Goal: Task Accomplishment & Management: Manage account settings

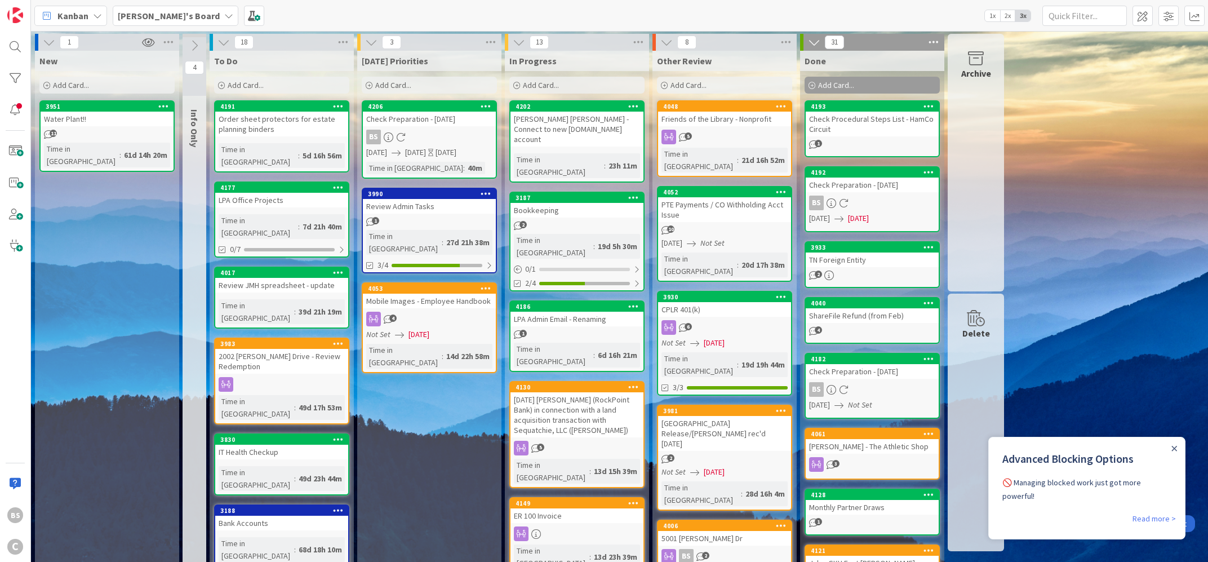
click at [152, 17] on b "[PERSON_NAME]'s Board" at bounding box center [169, 15] width 102 height 11
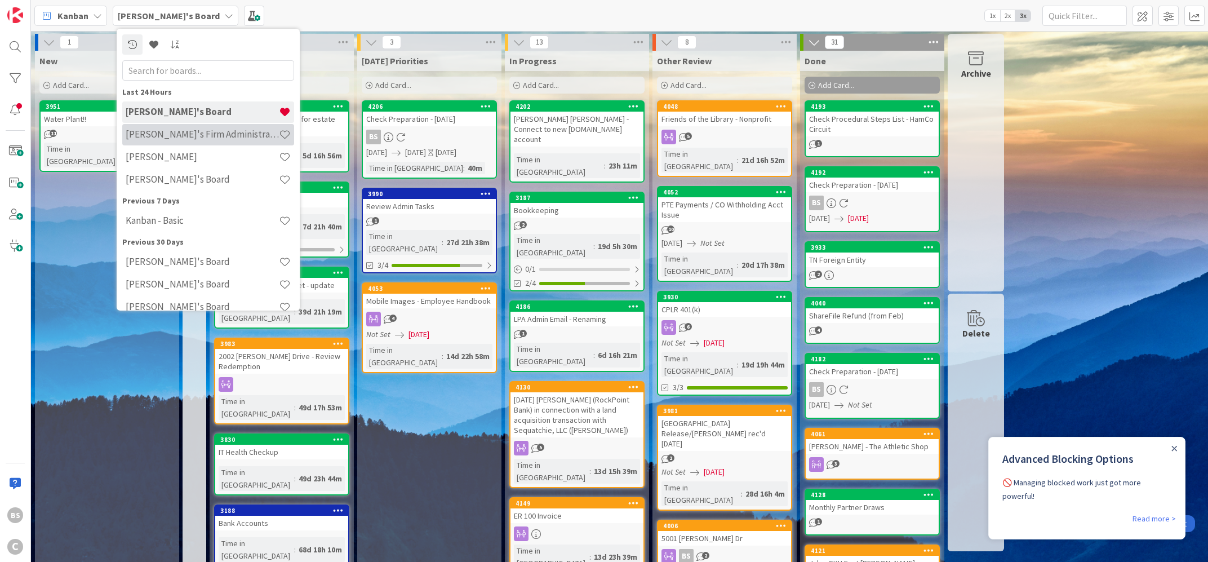
click at [174, 140] on div "[PERSON_NAME]'s Firm Administration Board" at bounding box center [208, 133] width 172 height 21
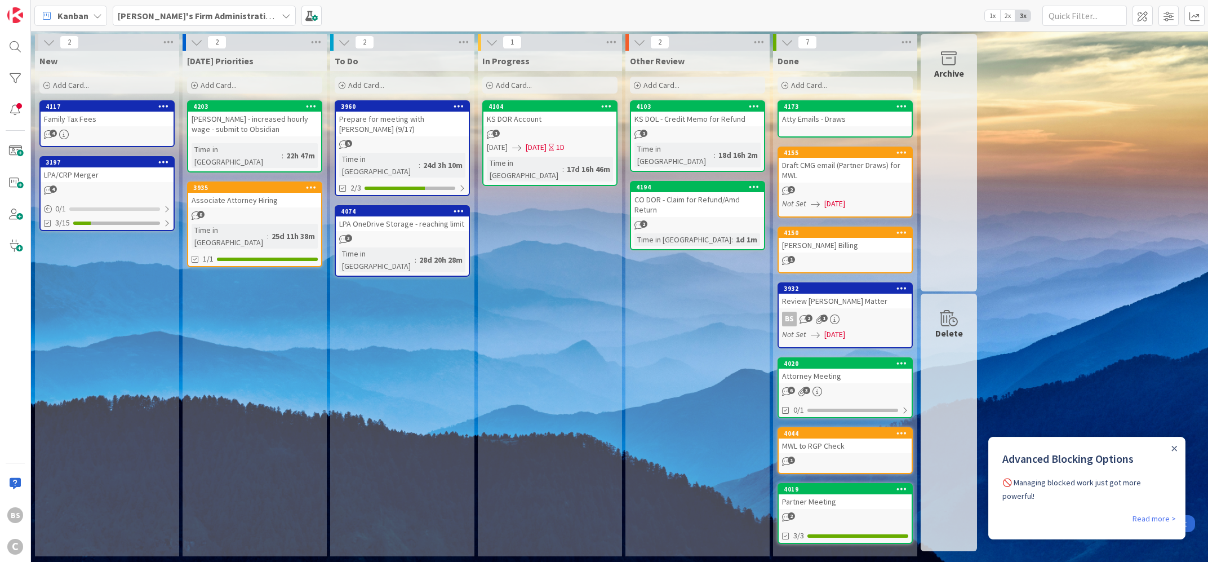
click at [343, 82] on icon at bounding box center [342, 85] width 7 height 7
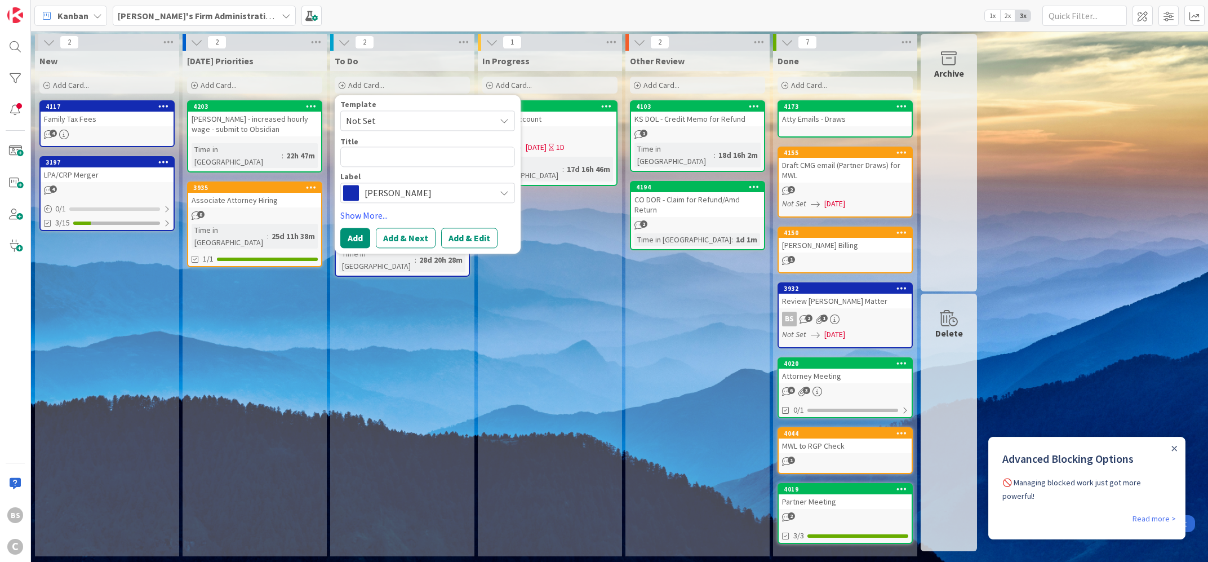
type textarea "x"
type textarea "R"
type textarea "x"
type textarea "Re"
type textarea "x"
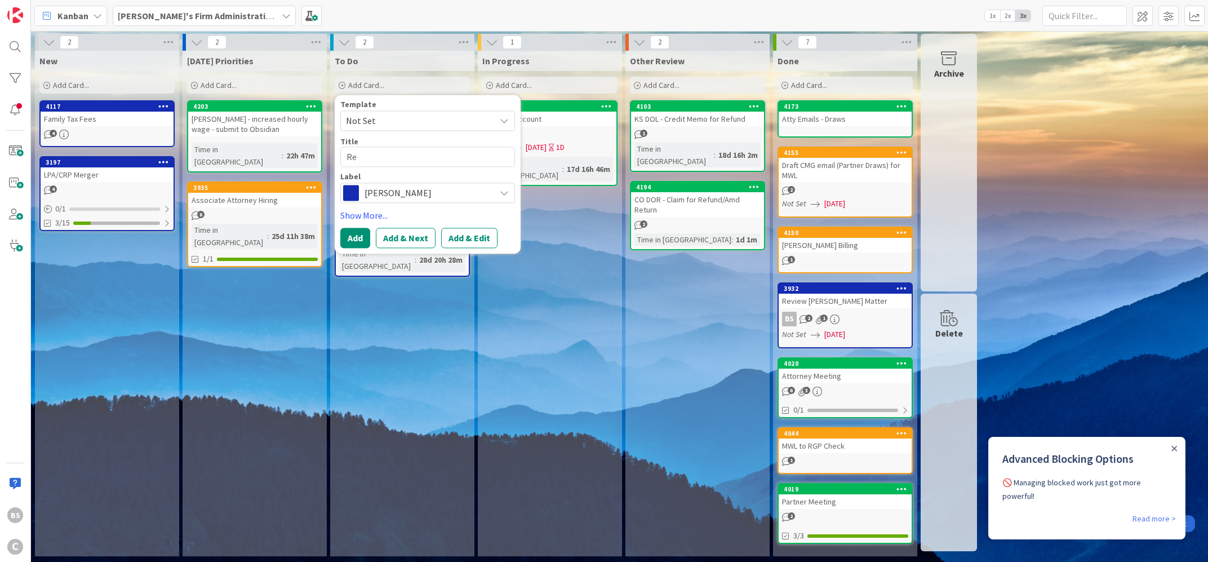
type textarea "Rev"
type textarea "x"
type textarea "Revi"
type textarea "x"
type textarea "Revie"
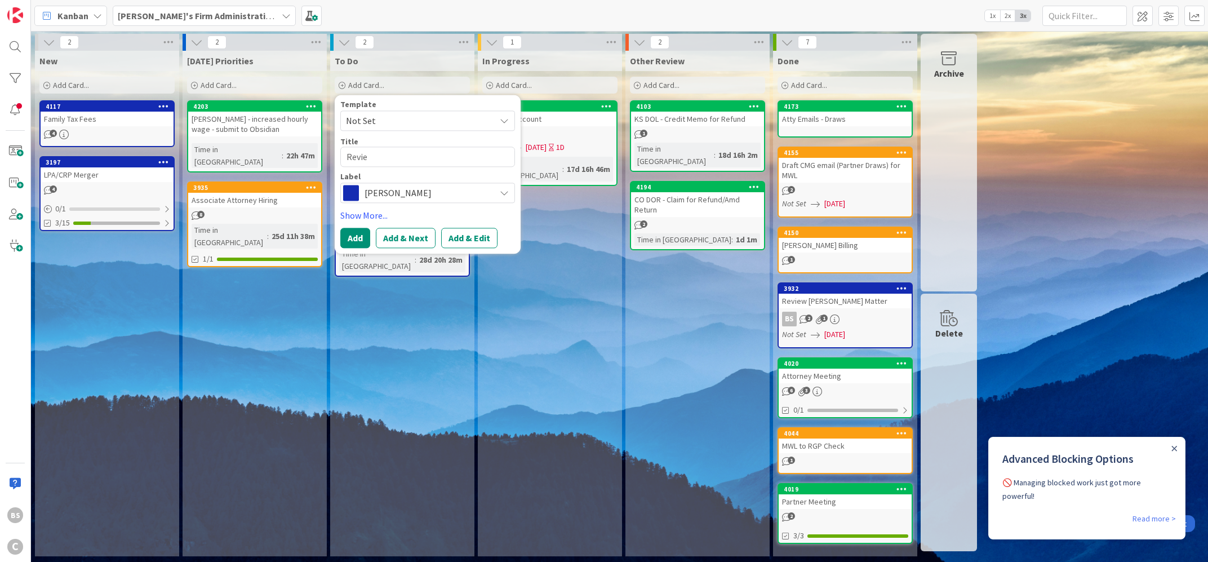
type textarea "x"
type textarea "Review"
type textarea "x"
type textarea "Review"
type textarea "x"
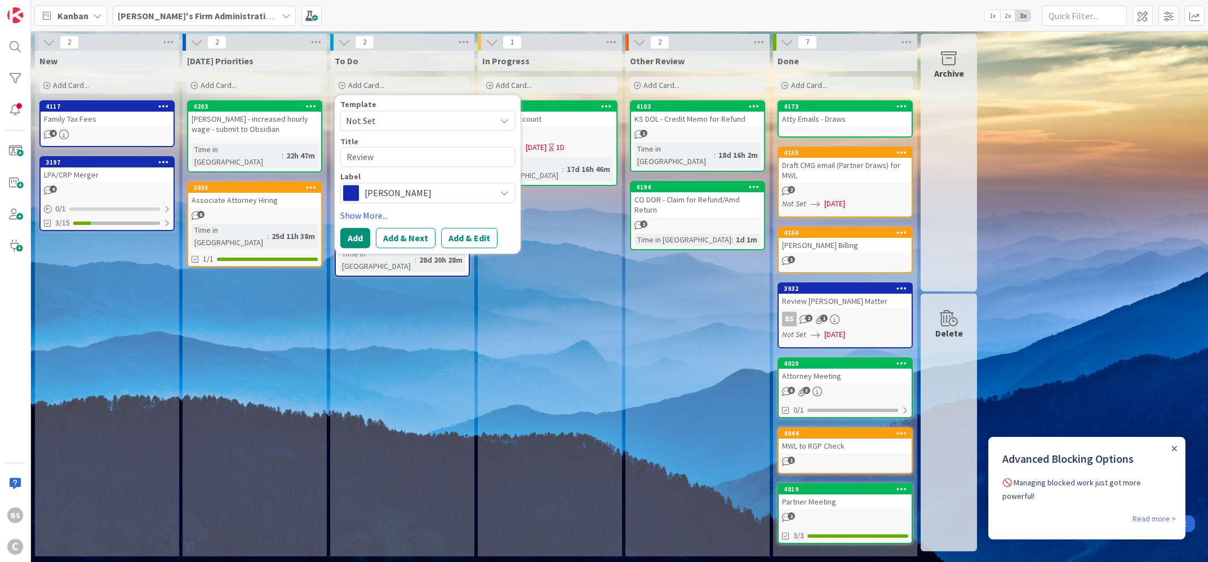
type textarea "Review C"
type textarea "x"
type textarea "Review CM"
type textarea "x"
type textarea "Review CMG"
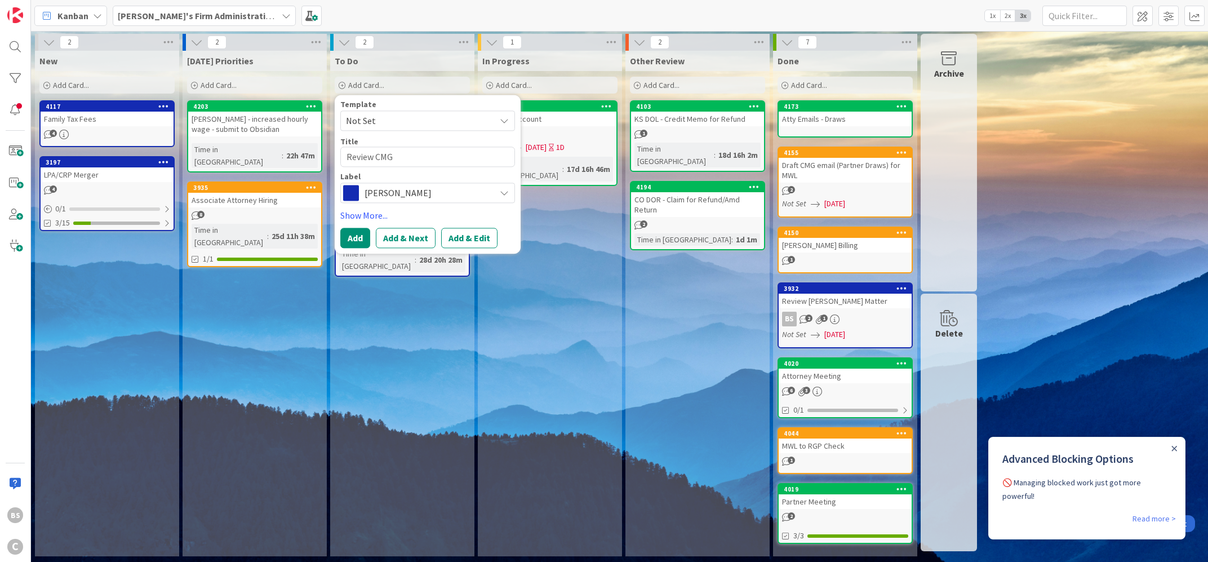
click at [1191, 328] on div "2 New Add Card... 4117 Family Tax Fees 4 3197 LPA/CRP Merger 4 0 / 1 3/15 2 [DA…" at bounding box center [619, 298] width 1173 height 528
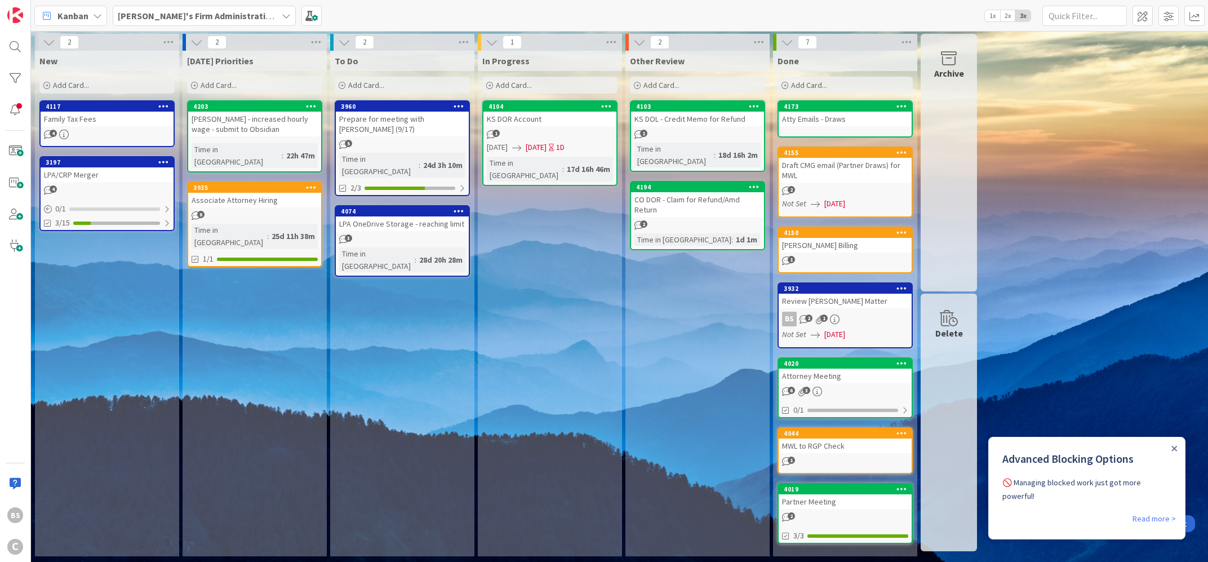
click at [341, 84] on icon at bounding box center [342, 85] width 7 height 7
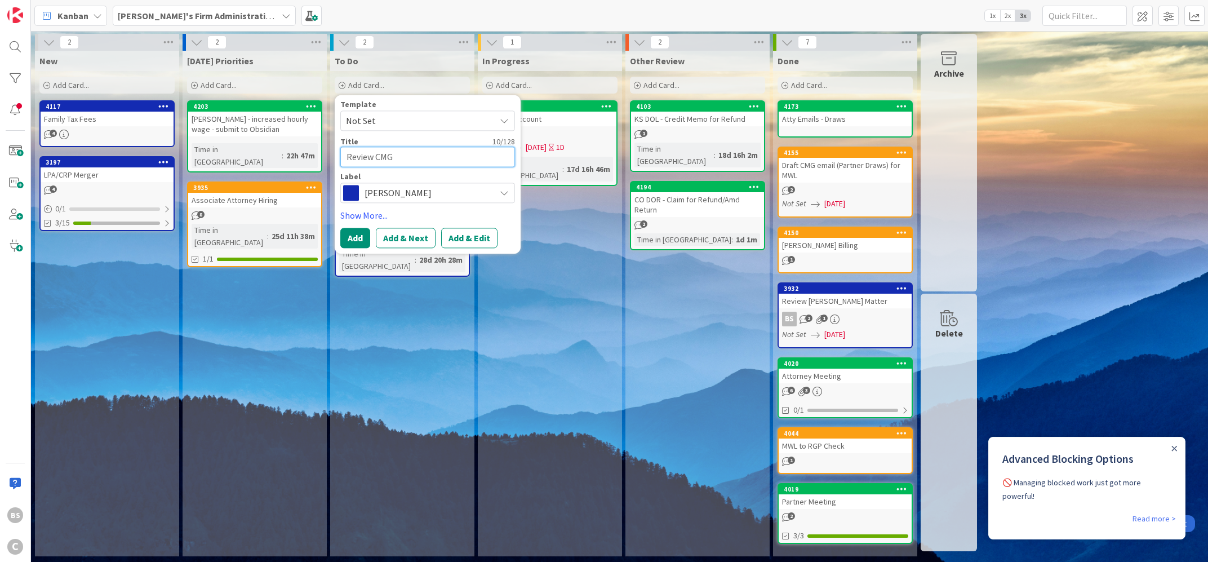
type textarea "x"
type textarea "Review CMG"
type textarea "x"
type textarea "Review CMG c"
type textarea "x"
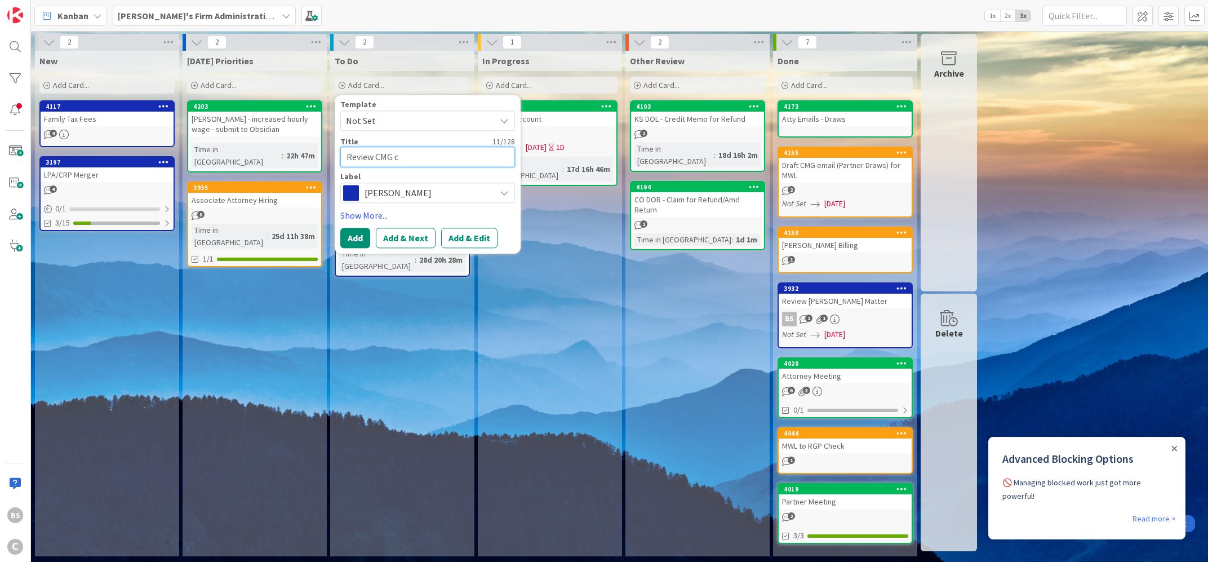
type textarea "Review CMG co"
type textarea "x"
type textarea "Review CMG col"
type textarea "x"
type textarea "Review CMG coll"
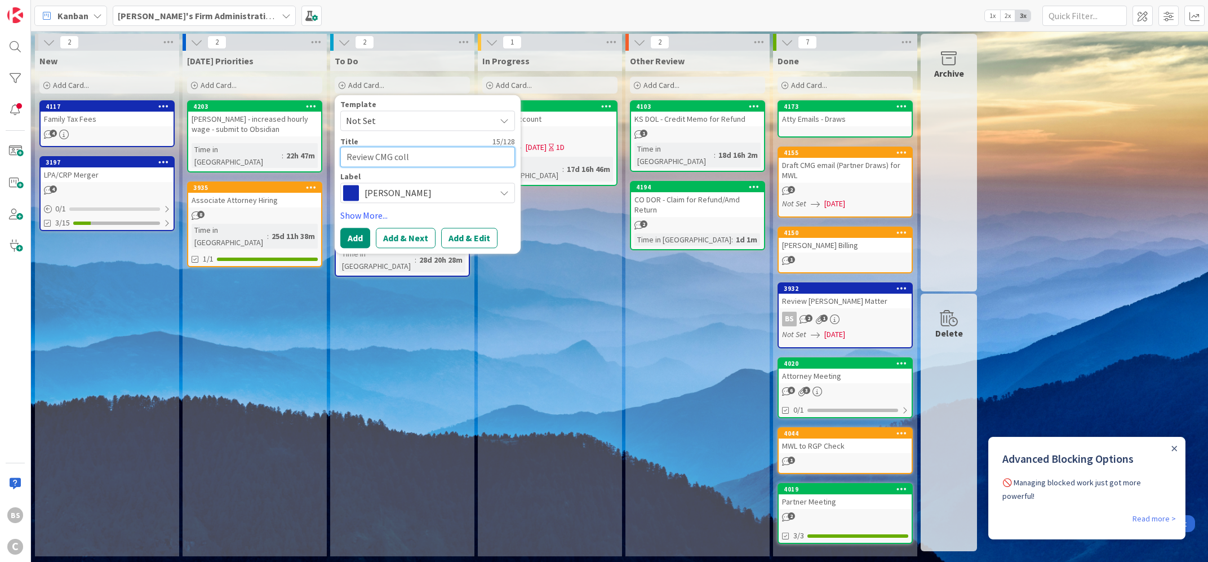
type textarea "x"
type textarea "Review CMG colle"
type textarea "x"
type textarea "Review CMG collec"
type textarea "x"
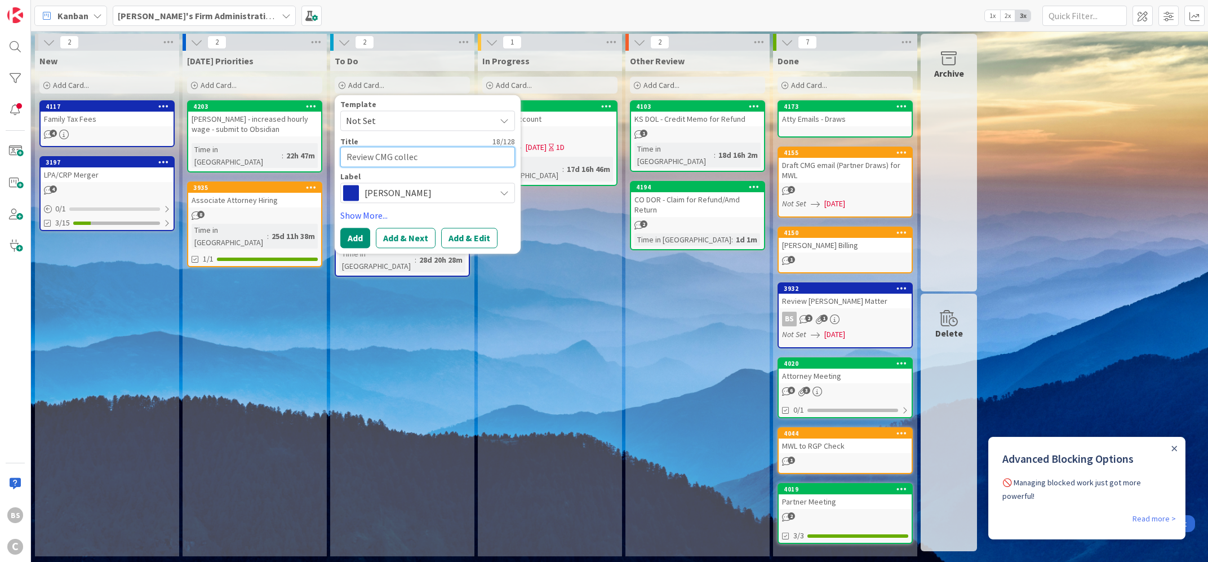
type textarea "Review CMG collect"
type textarea "x"
type textarea "Review CMG collecti"
type textarea "x"
type textarea "Review CMG collectio"
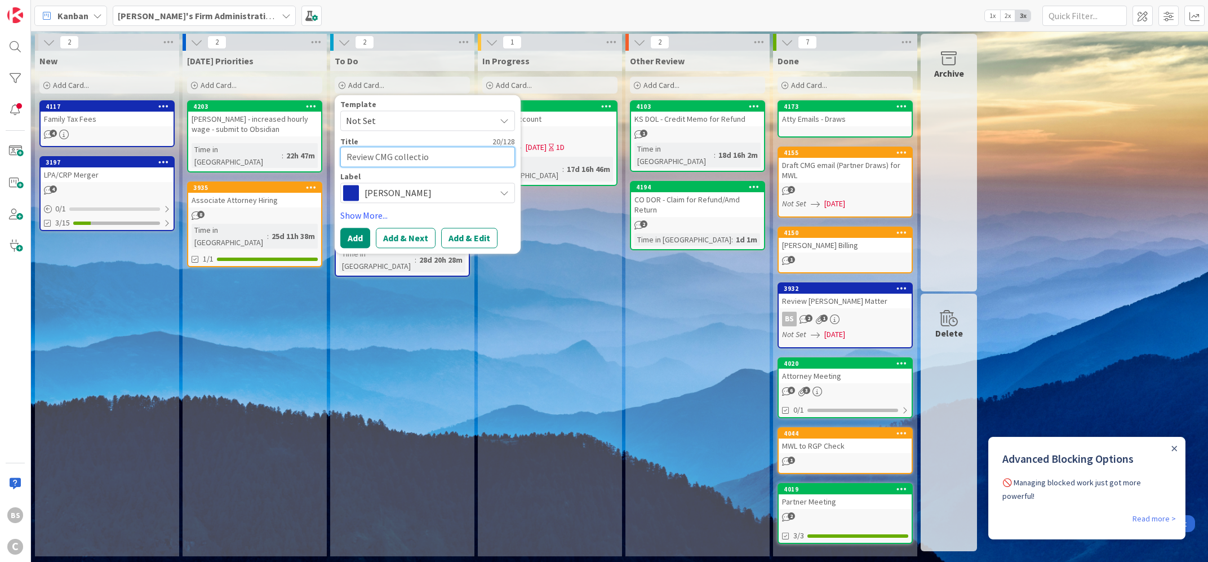
type textarea "x"
type textarea "Review CMG collection"
type textarea "x"
type textarea "Review CMG collections"
click at [414, 196] on span "[PERSON_NAME]" at bounding box center [427, 193] width 125 height 16
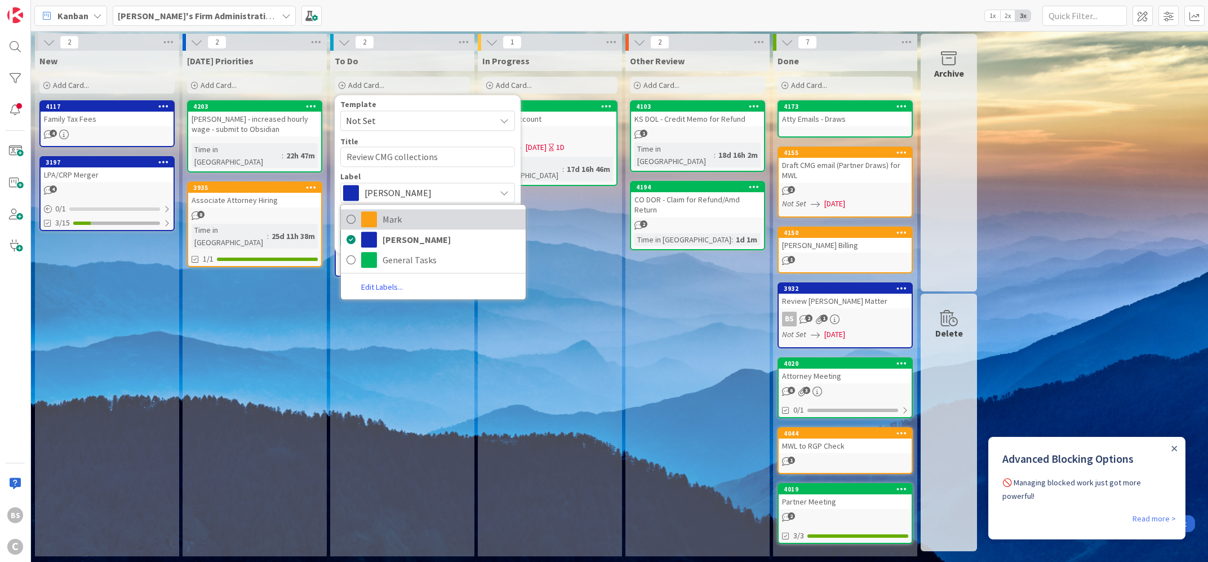
click at [411, 220] on span "Mark" at bounding box center [451, 219] width 137 height 17
type textarea "x"
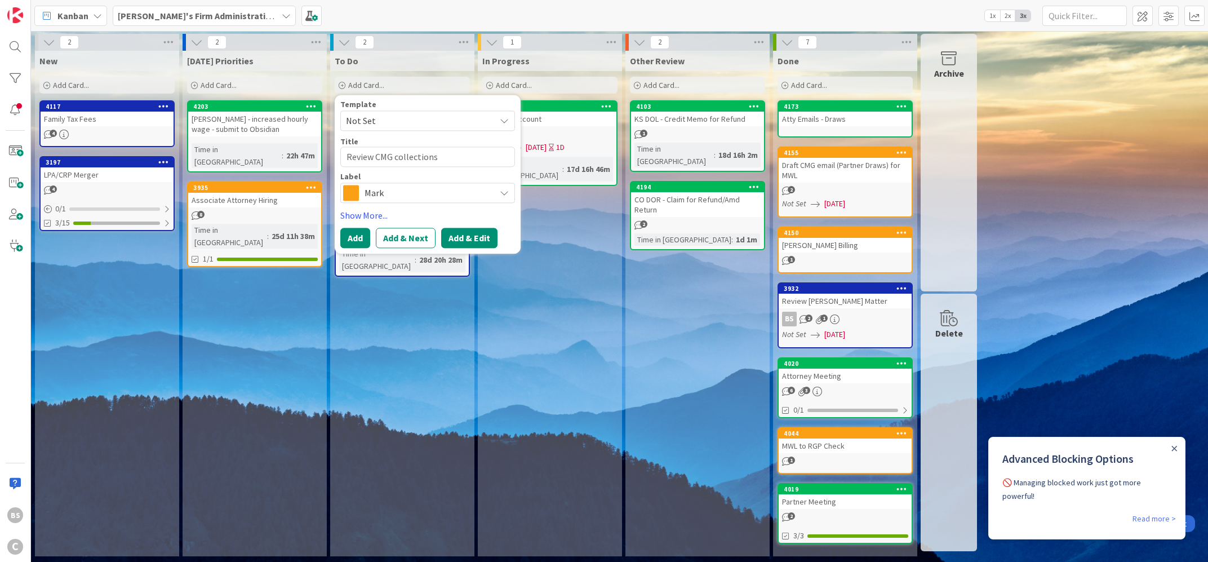
click at [484, 241] on button "Add & Edit" at bounding box center [469, 238] width 56 height 20
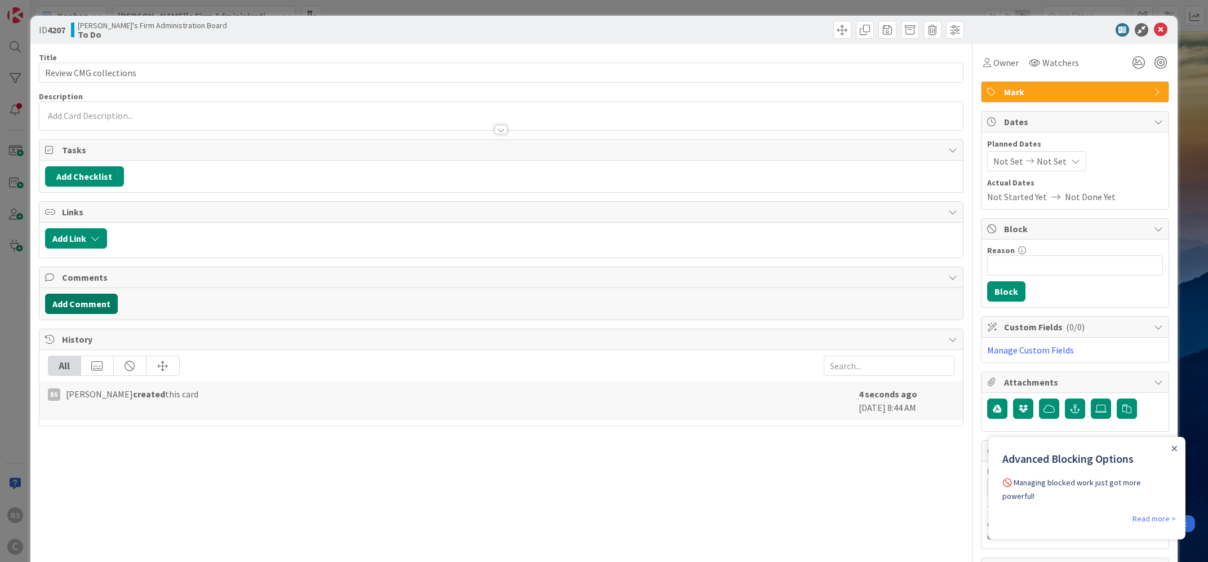
click at [79, 298] on button "Add Comment" at bounding box center [81, 304] width 73 height 20
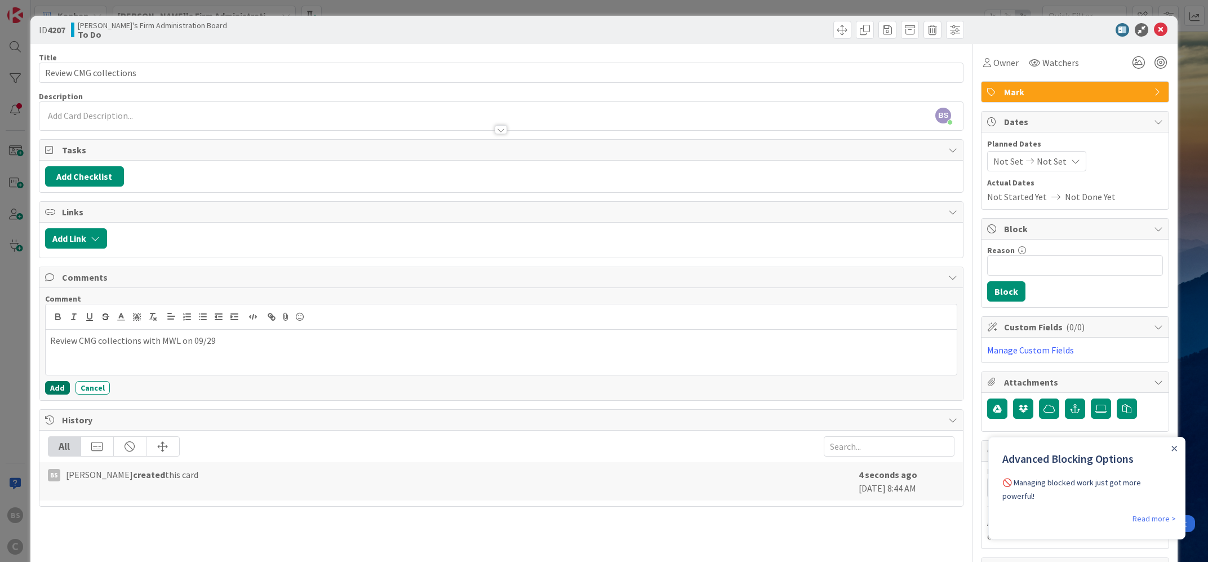
click at [52, 389] on button "Add" at bounding box center [57, 388] width 25 height 14
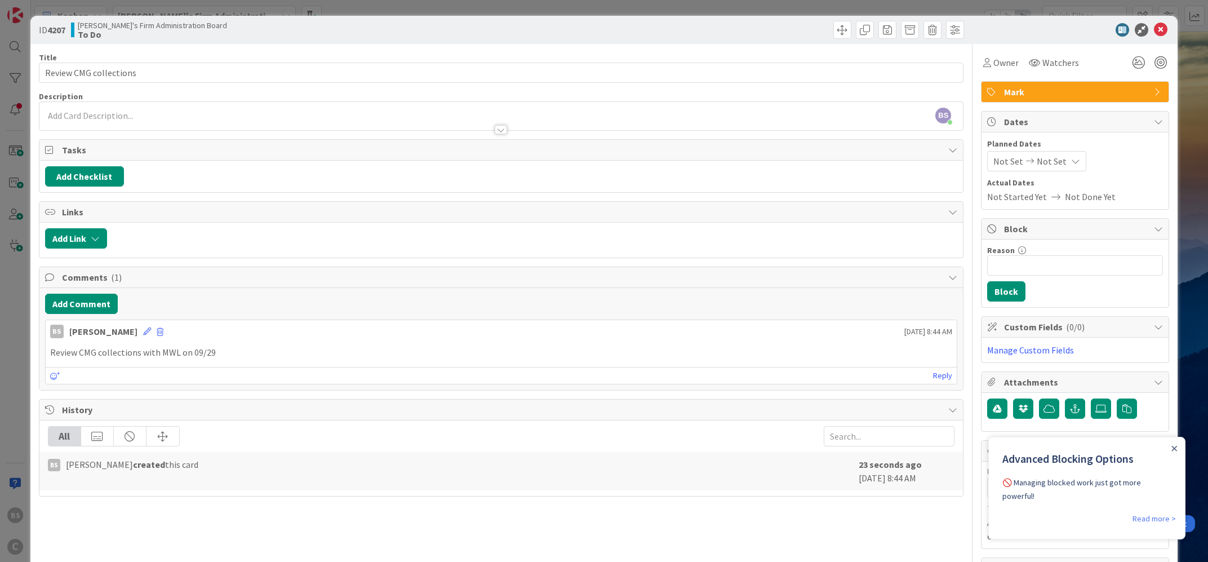
click at [1007, 157] on span "Not Set" at bounding box center [1008, 161] width 30 height 14
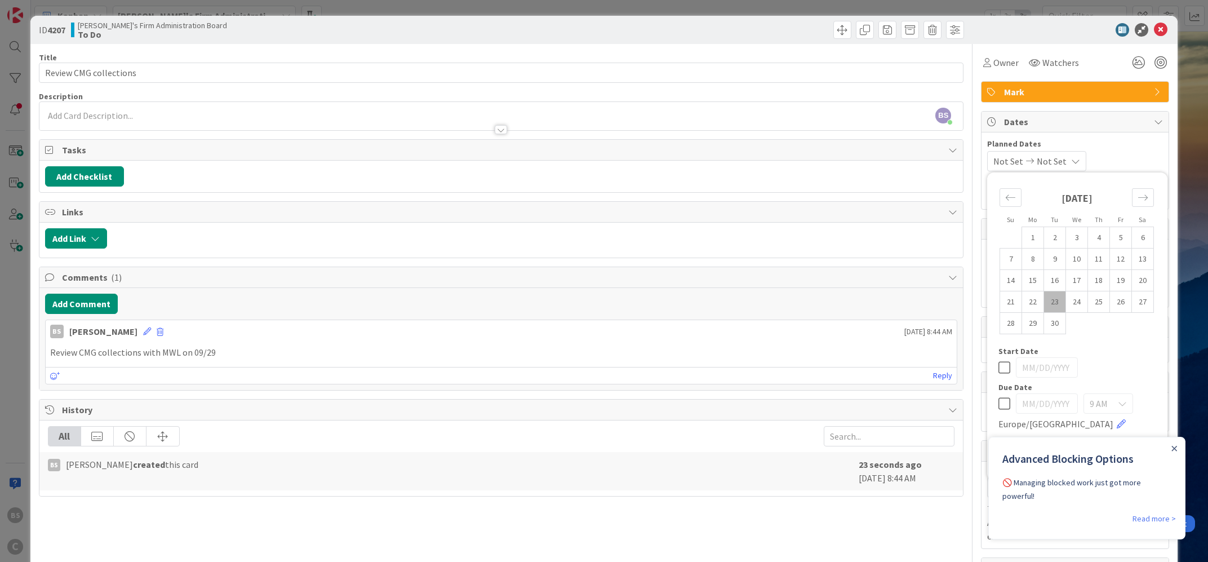
click at [1004, 407] on icon at bounding box center [1004, 404] width 12 height 14
type input "[DATE]"
click at [1035, 321] on td "29" at bounding box center [1033, 322] width 22 height 21
type input "[DATE]"
click at [1002, 367] on icon at bounding box center [1004, 368] width 12 height 14
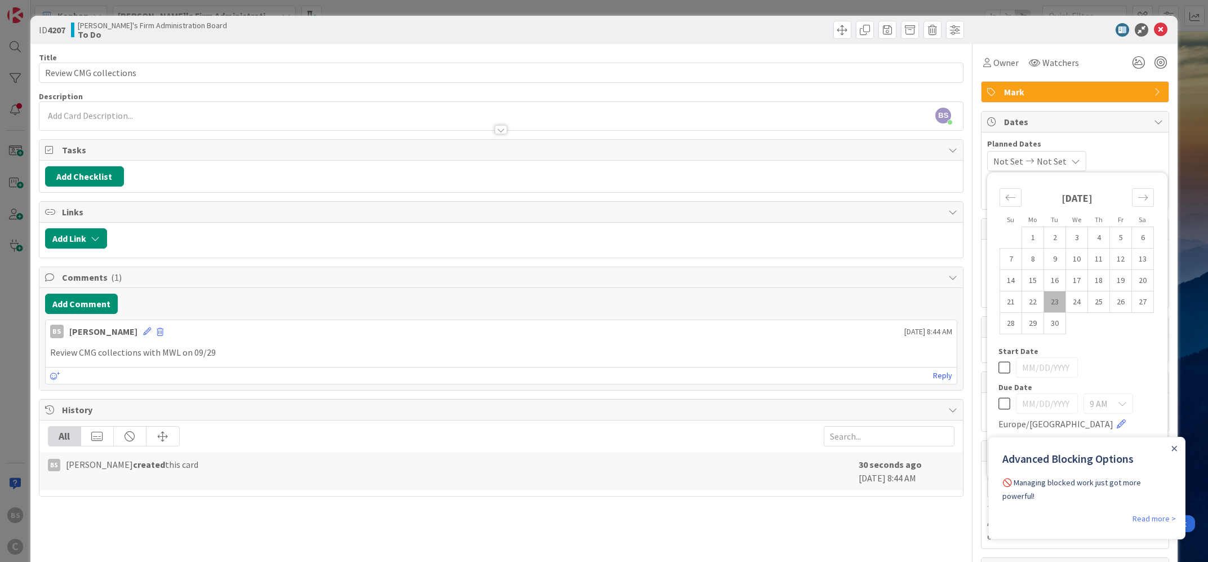
click at [1000, 403] on icon at bounding box center [1004, 404] width 12 height 14
click at [1035, 322] on td "29" at bounding box center [1033, 322] width 22 height 21
type input "[DATE]"
click at [1142, 136] on div "Planned Dates Not Set [DATE] Su Mo Tu We Th Fr Sa [DATE] 1 2 3 4 5 6 7 8 9 10 1…" at bounding box center [1075, 170] width 187 height 77
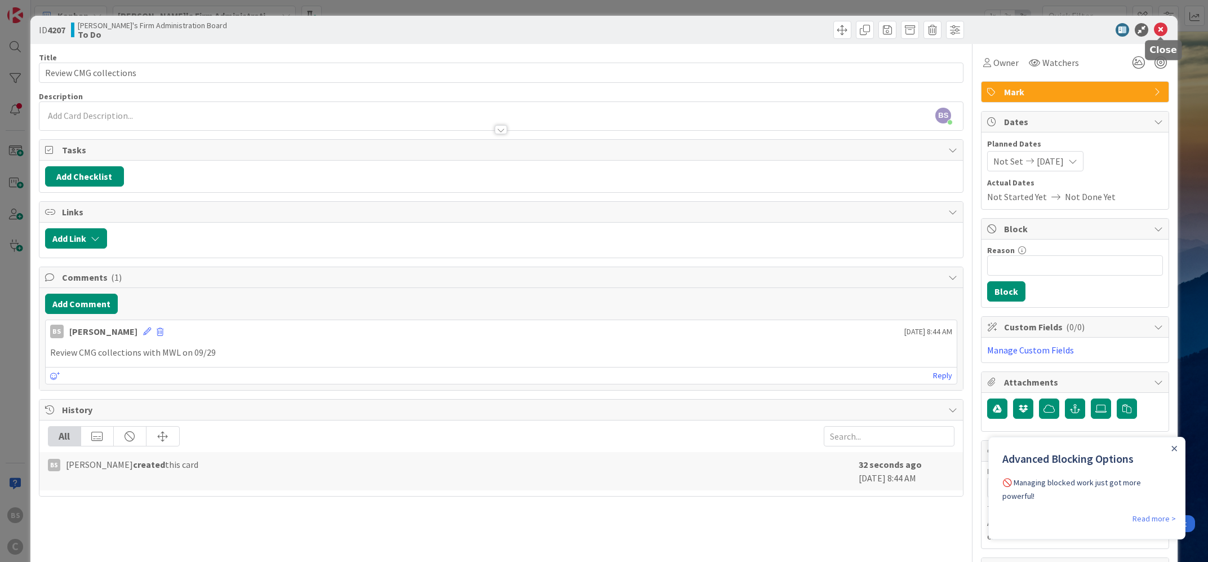
click at [1160, 34] on icon at bounding box center [1161, 30] width 14 height 14
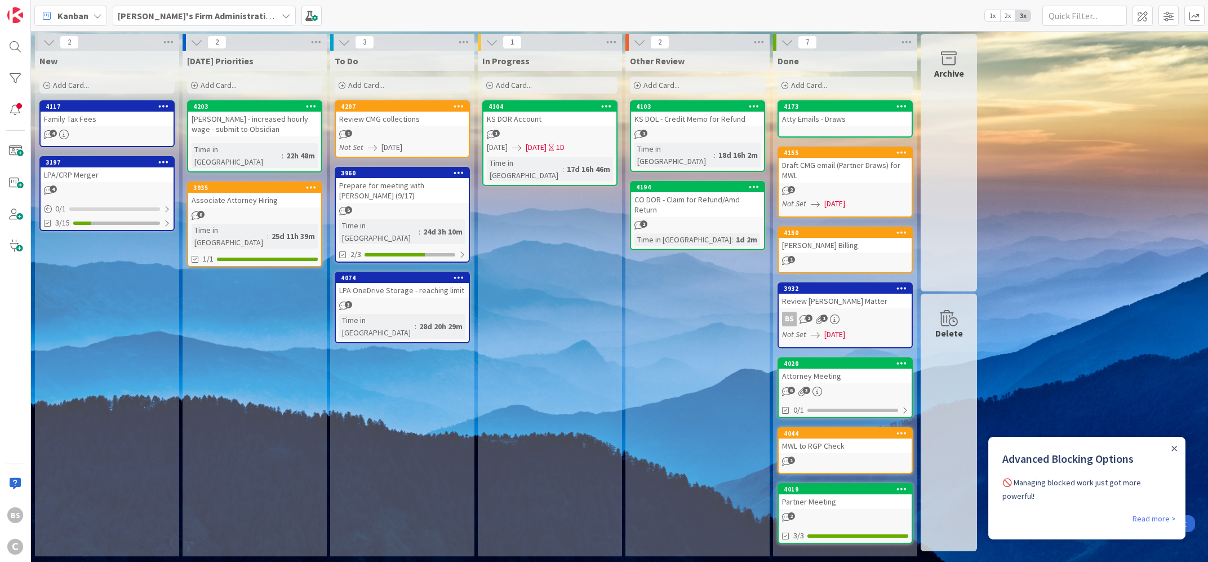
click at [194, 19] on b "[PERSON_NAME]'s Firm Administration Board" at bounding box center [210, 15] width 185 height 11
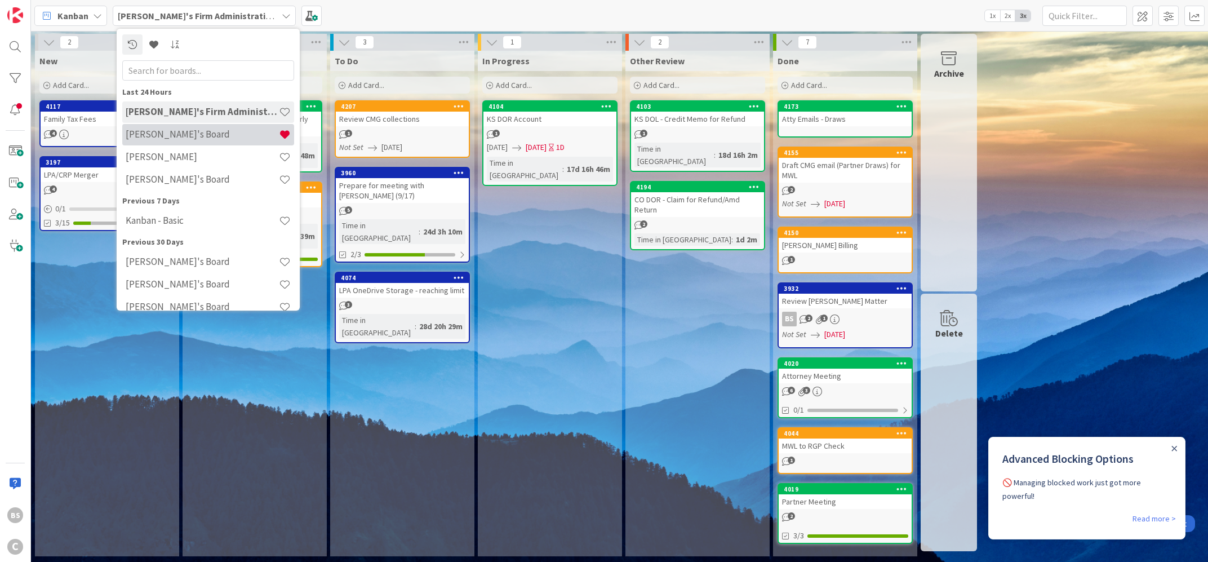
click at [184, 134] on h4 "[PERSON_NAME]'s Board" at bounding box center [202, 133] width 153 height 11
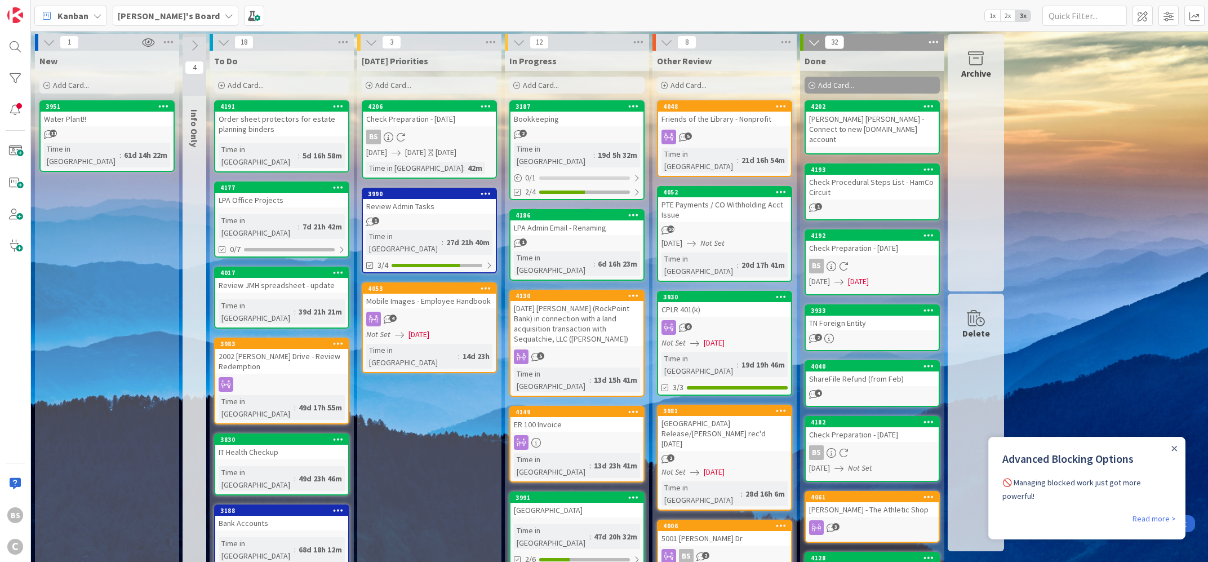
click at [137, 13] on b "[PERSON_NAME]'s Board" at bounding box center [169, 15] width 102 height 11
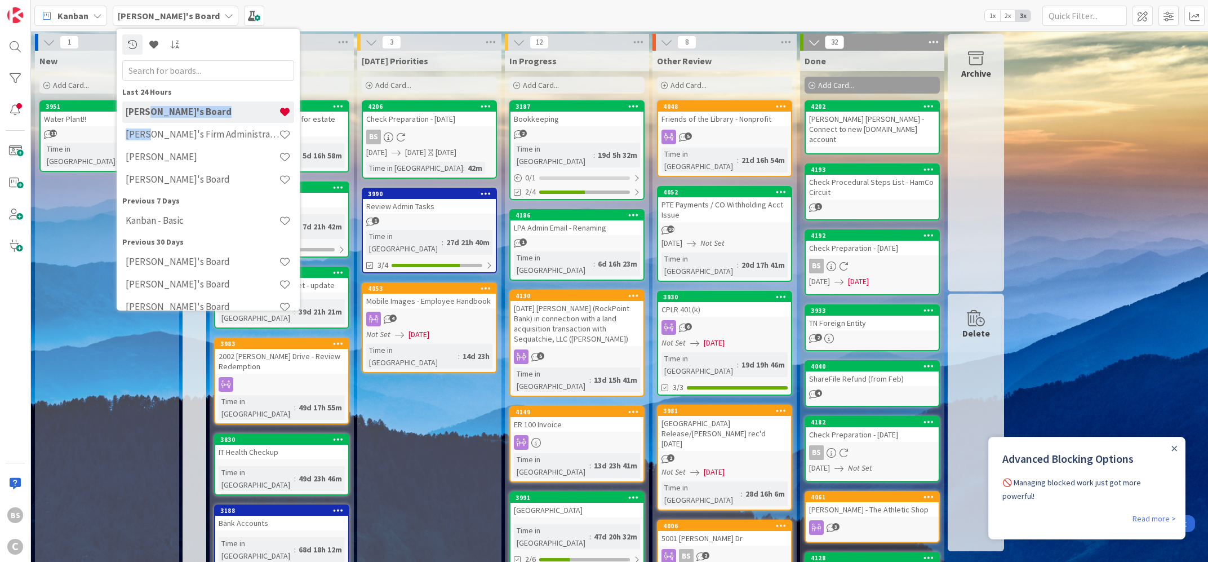
click at [149, 128] on div "[PERSON_NAME]'s Firm Administration Board" at bounding box center [208, 133] width 172 height 21
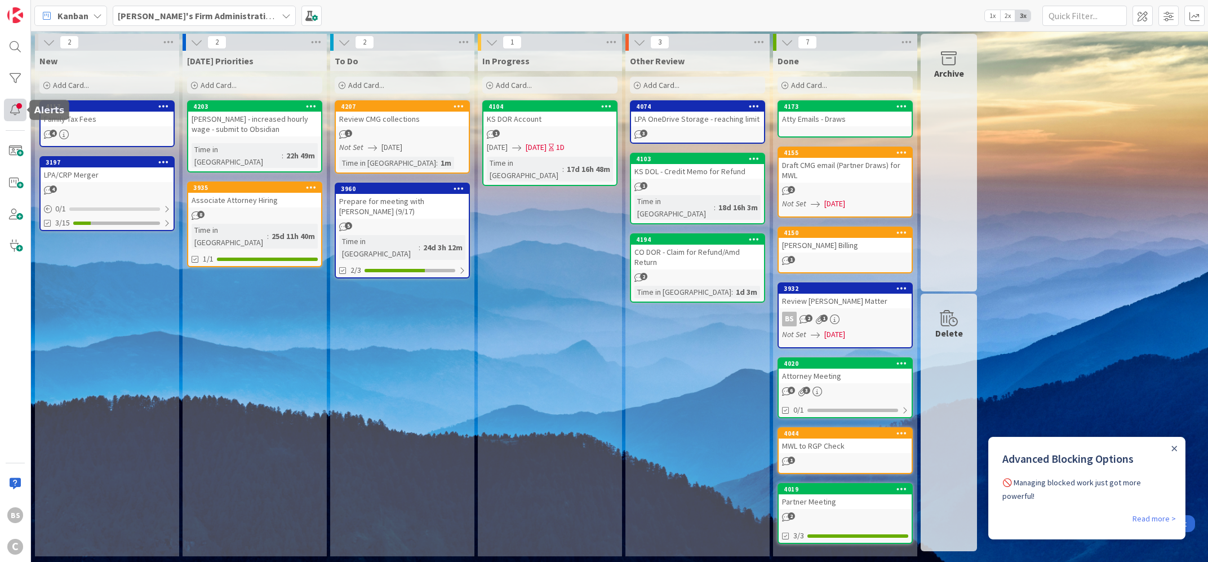
click at [23, 113] on div at bounding box center [15, 110] width 23 height 23
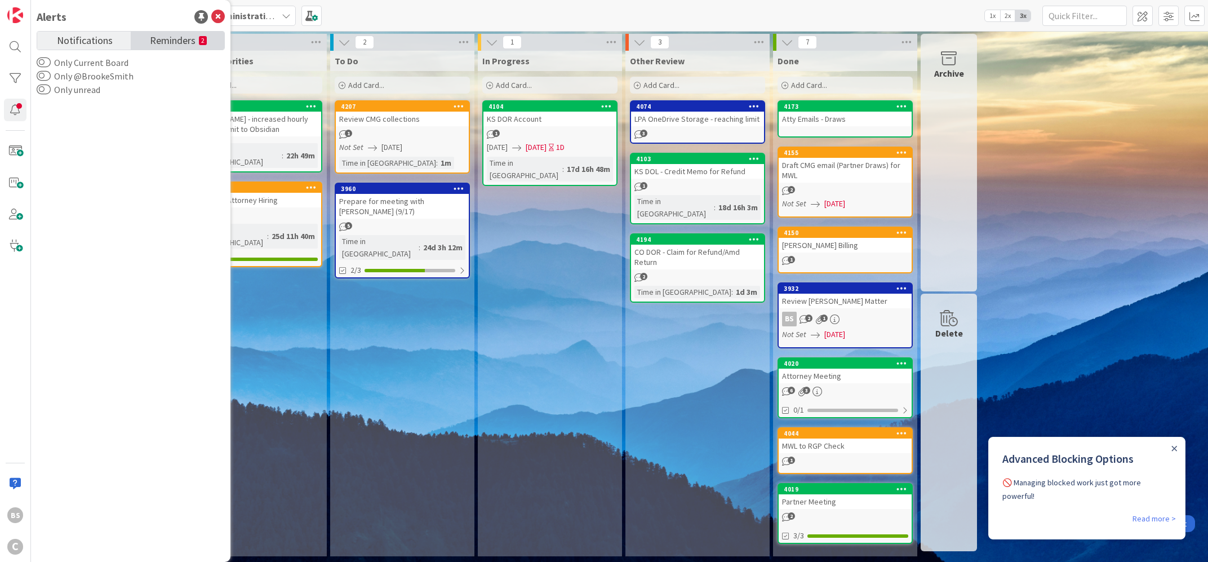
click at [177, 38] on span "Reminders" at bounding box center [173, 40] width 46 height 16
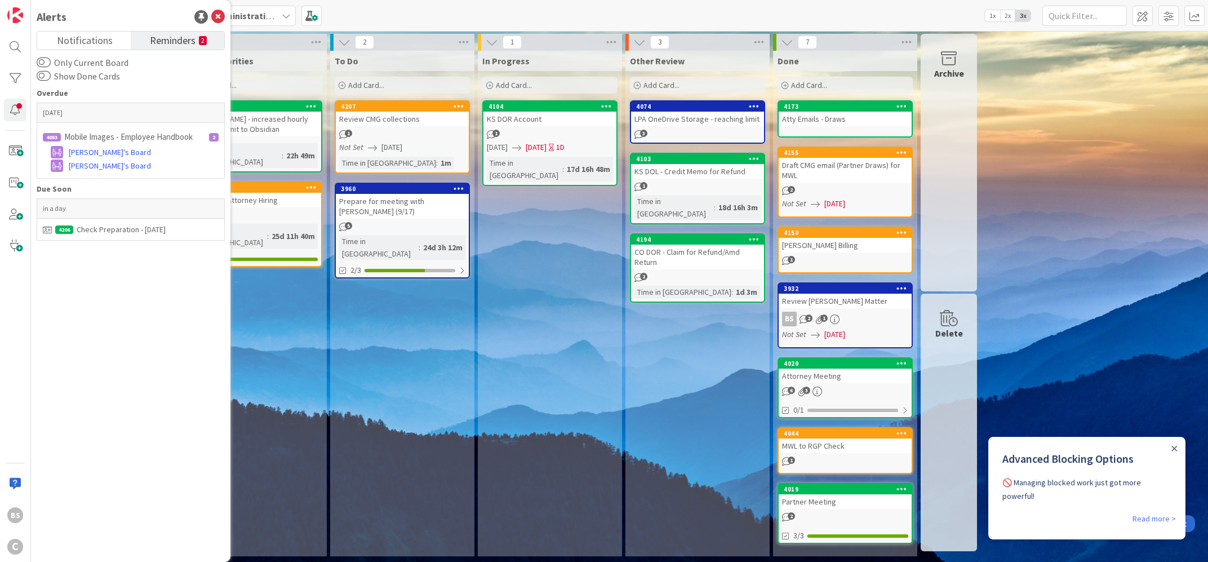
click at [217, 14] on icon at bounding box center [218, 17] width 14 height 14
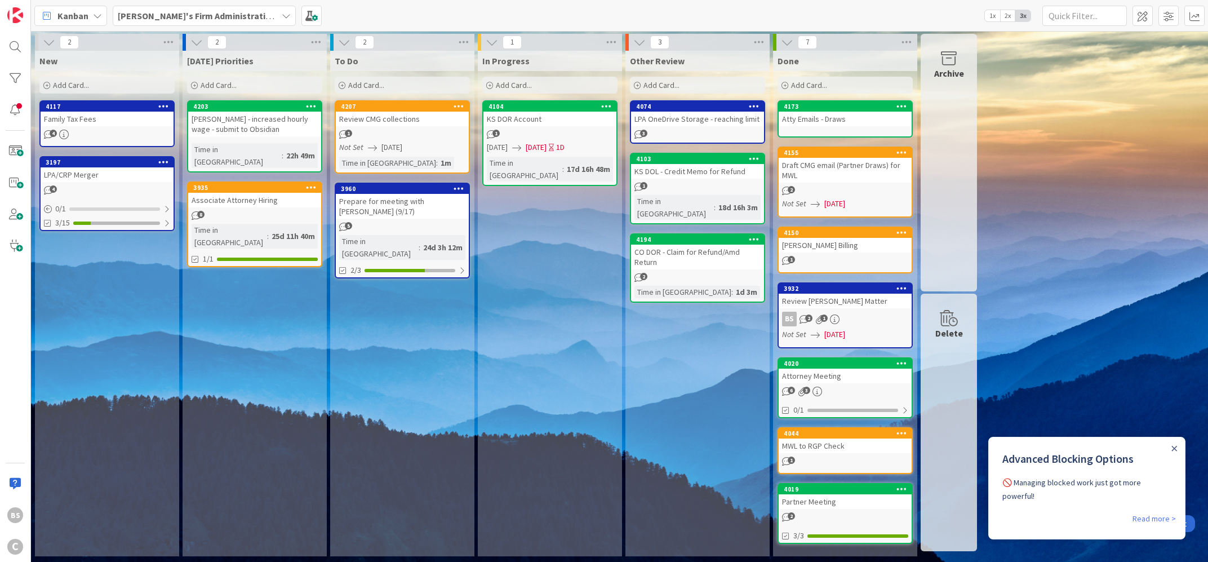
click at [179, 11] on b "[PERSON_NAME]'s Firm Administration Board" at bounding box center [210, 15] width 185 height 11
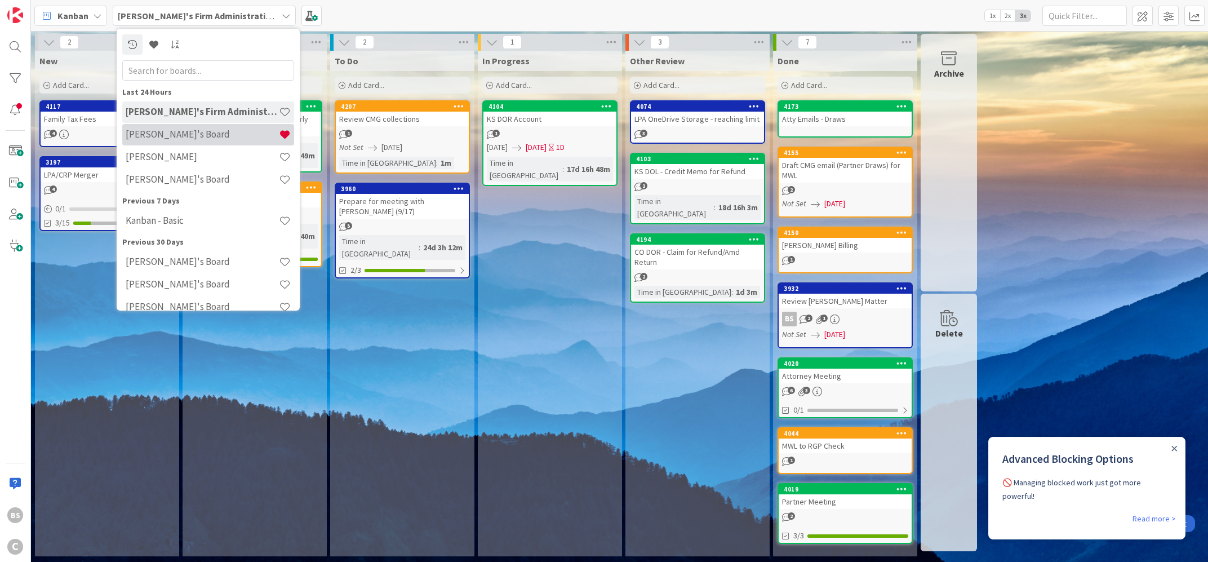
click at [180, 128] on div "[PERSON_NAME]'s Board" at bounding box center [208, 133] width 172 height 21
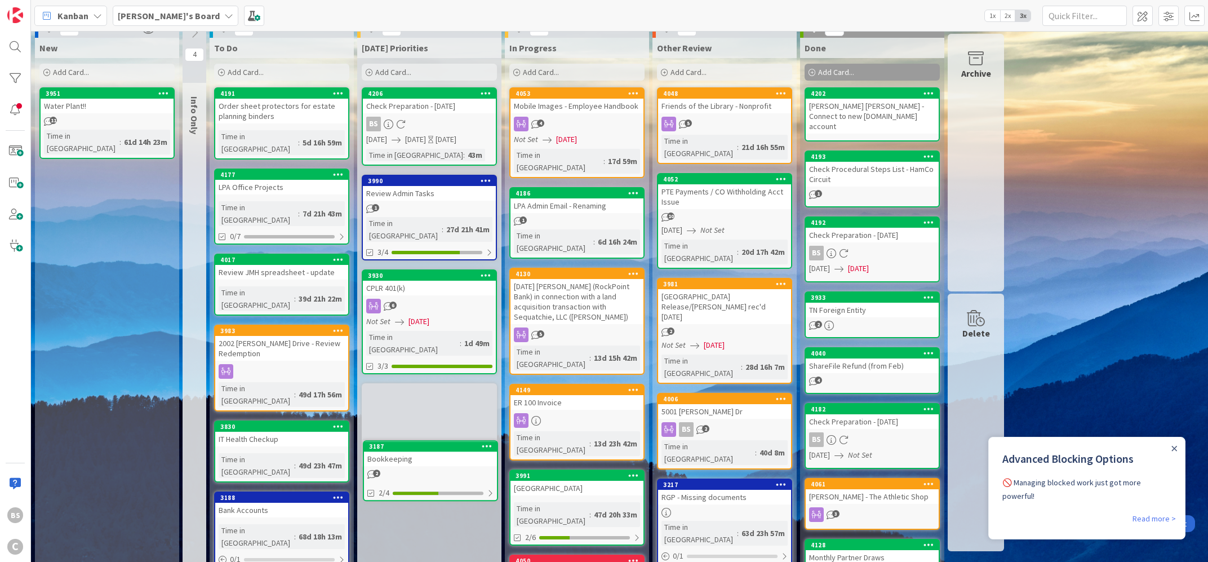
scroll to position [16, 0]
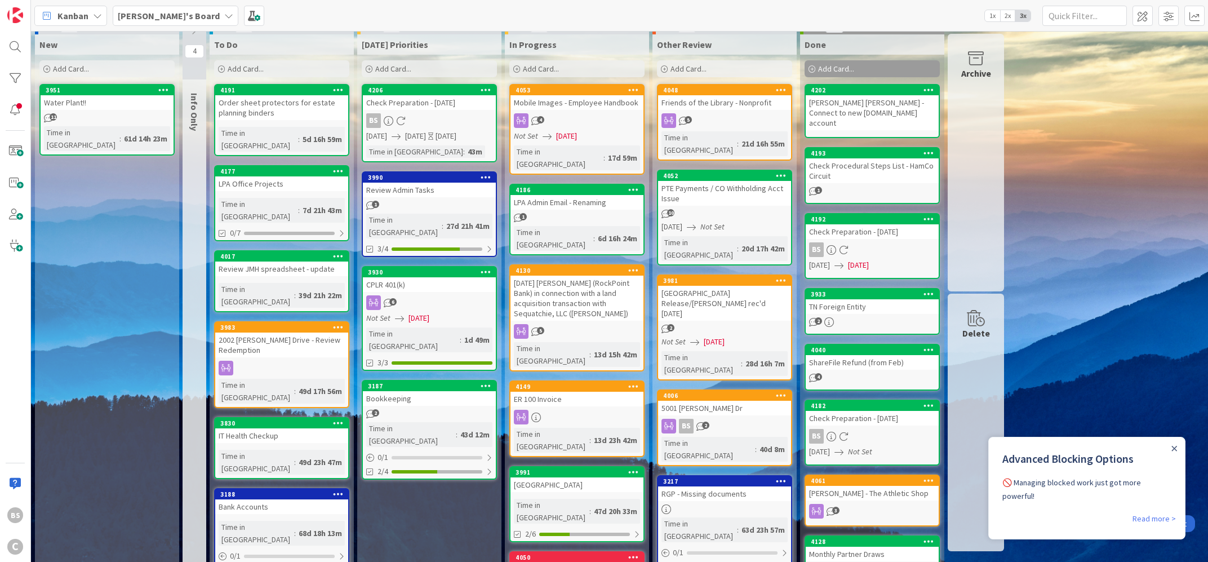
click at [160, 16] on b "[PERSON_NAME]'s Board" at bounding box center [169, 15] width 102 height 11
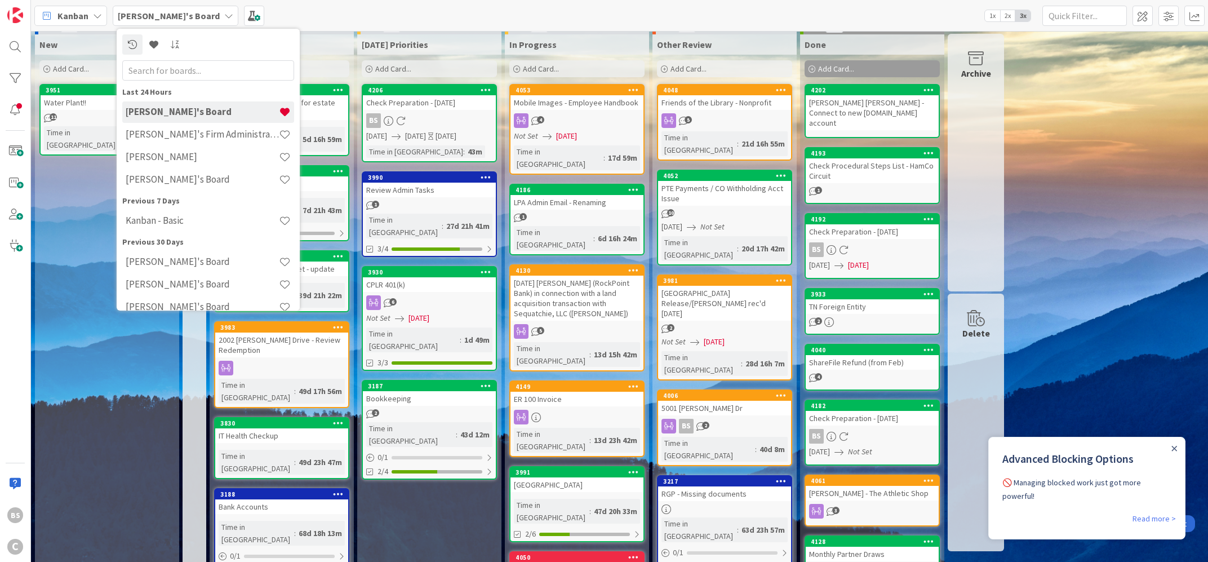
click at [172, 130] on h4 "[PERSON_NAME]'s Firm Administration Board" at bounding box center [202, 133] width 153 height 11
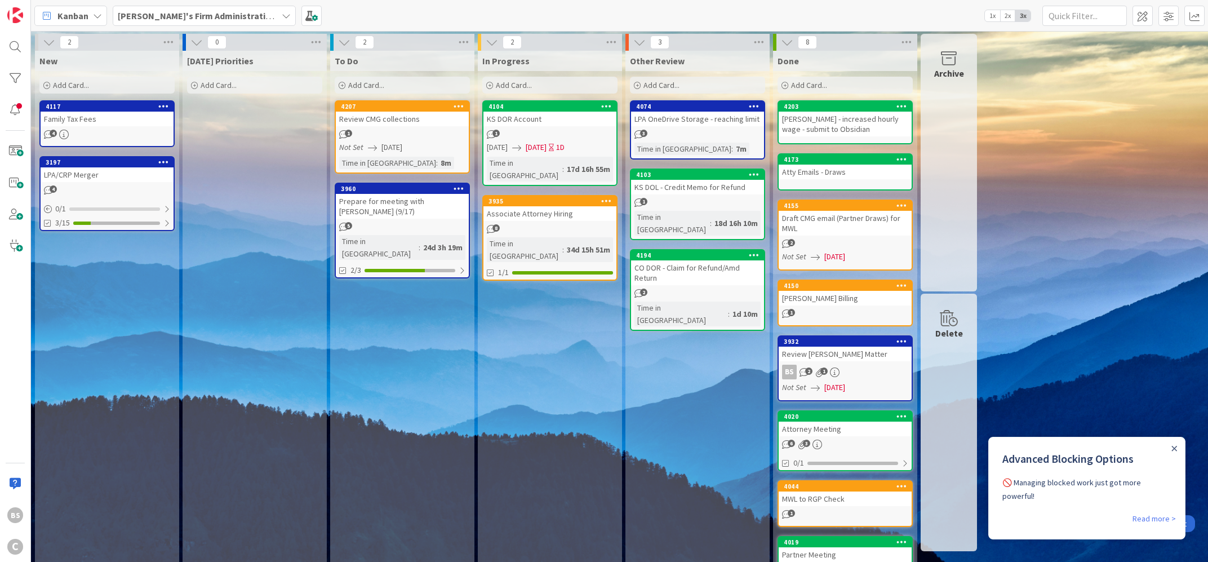
click at [174, 11] on b "[PERSON_NAME]'s Firm Administration Board" at bounding box center [210, 15] width 185 height 11
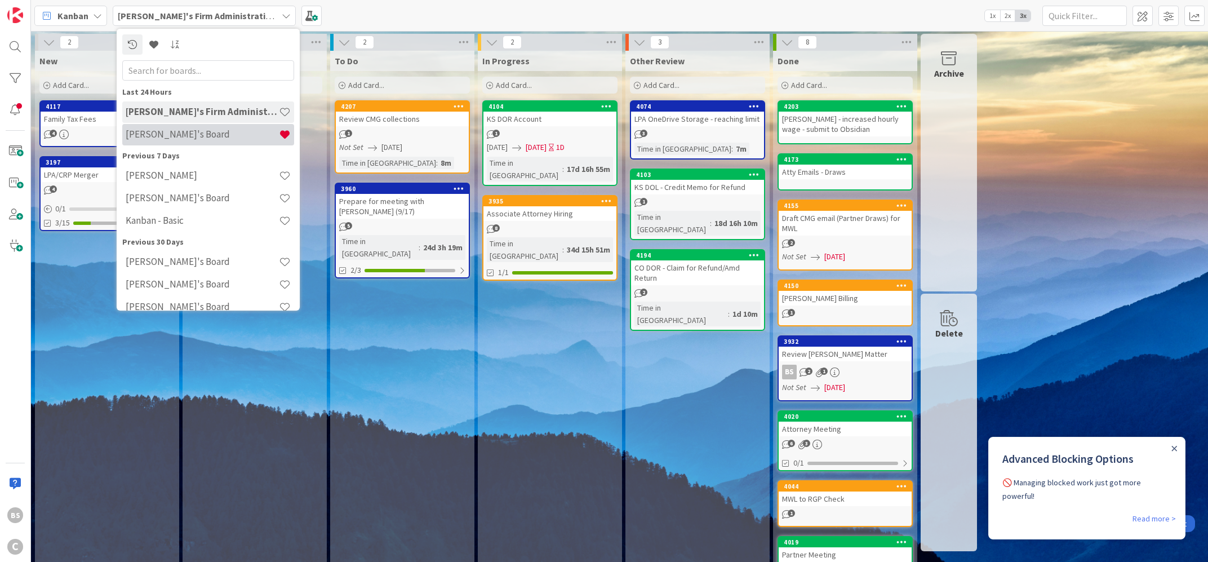
click at [158, 142] on div "[PERSON_NAME]'s Board" at bounding box center [208, 133] width 172 height 21
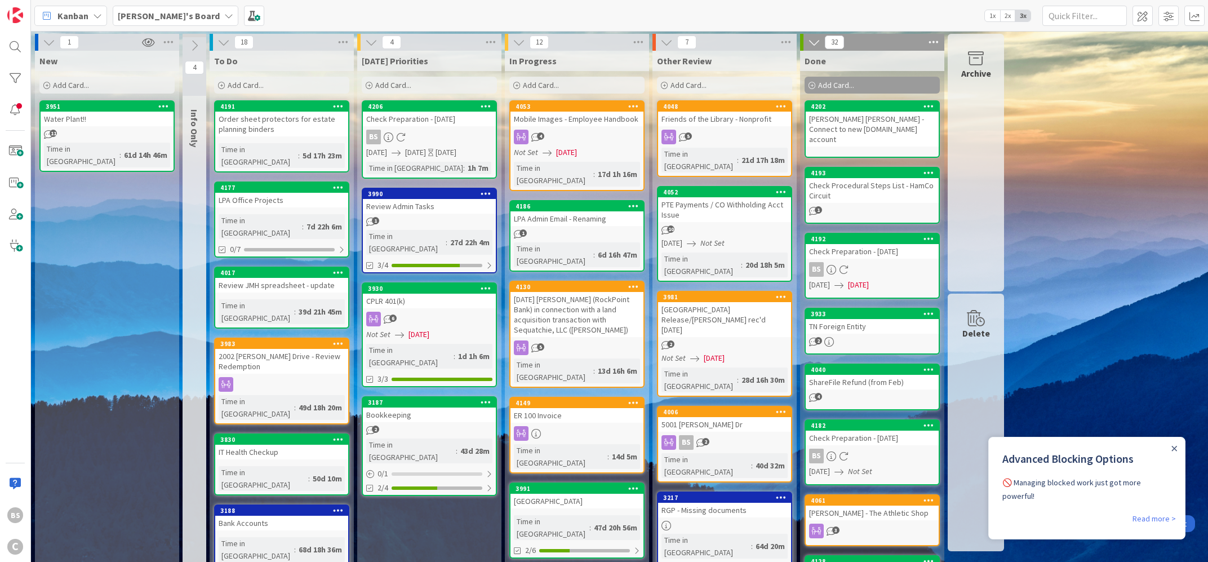
click at [193, 45] on icon at bounding box center [194, 45] width 12 height 12
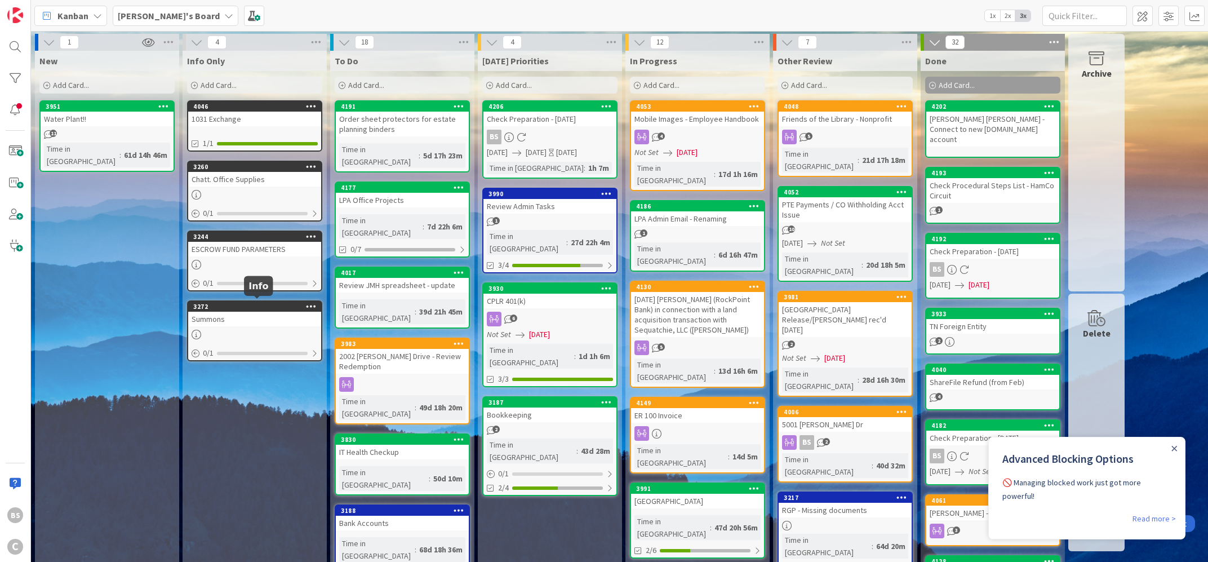
click at [233, 303] on div "3272" at bounding box center [257, 307] width 128 height 8
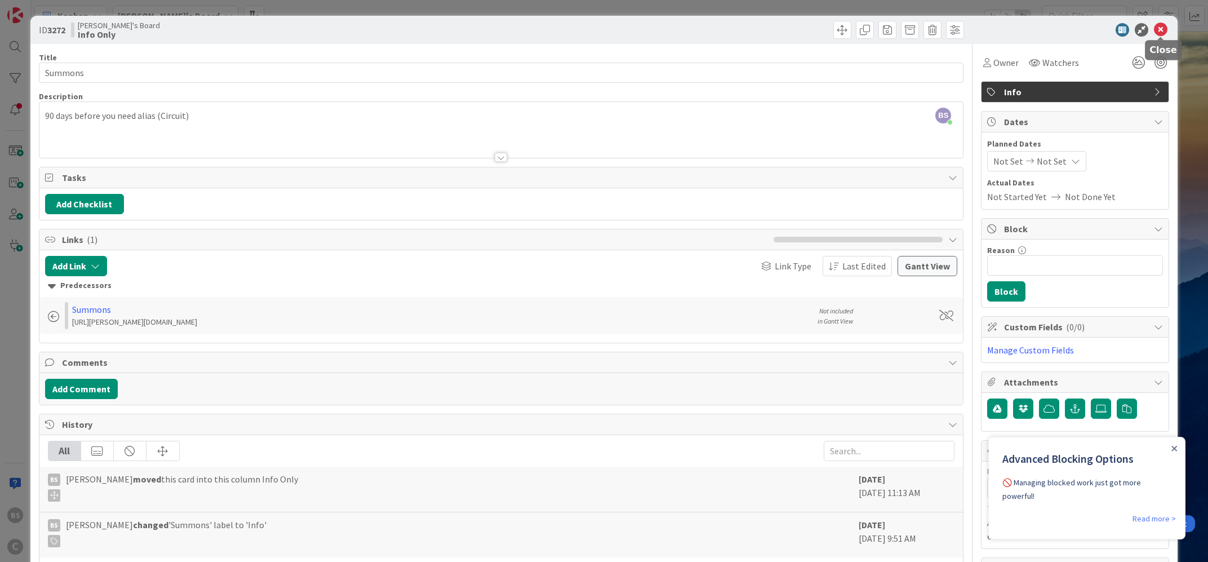
click at [1161, 24] on icon at bounding box center [1161, 30] width 14 height 14
